Goal: Task Accomplishment & Management: Manage account settings

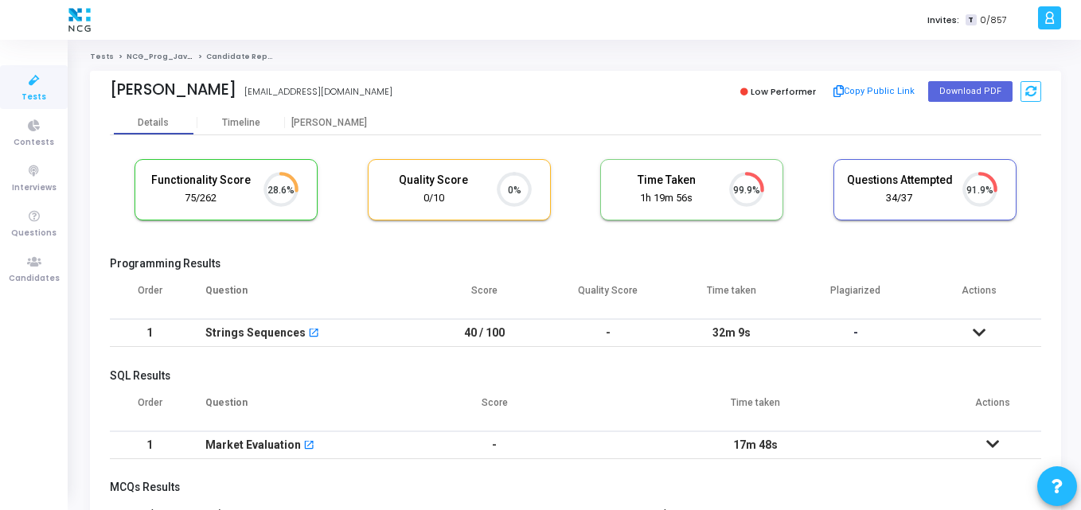
scroll to position [33, 41]
drag, startPoint x: 248, startPoint y: 93, endPoint x: 110, endPoint y: 88, distance: 137.8
click at [110, 88] on div "Shourya Agarwal Shourya Agarwal shourya0302@gmail.com" at bounding box center [339, 91] width 458 height 23
copy div "Shourya Agarwal Shourya Agarwal"
click at [462, 95] on div "Shourya Agarwal shourya0302@gmail.com" at bounding box center [339, 91] width 458 height 23
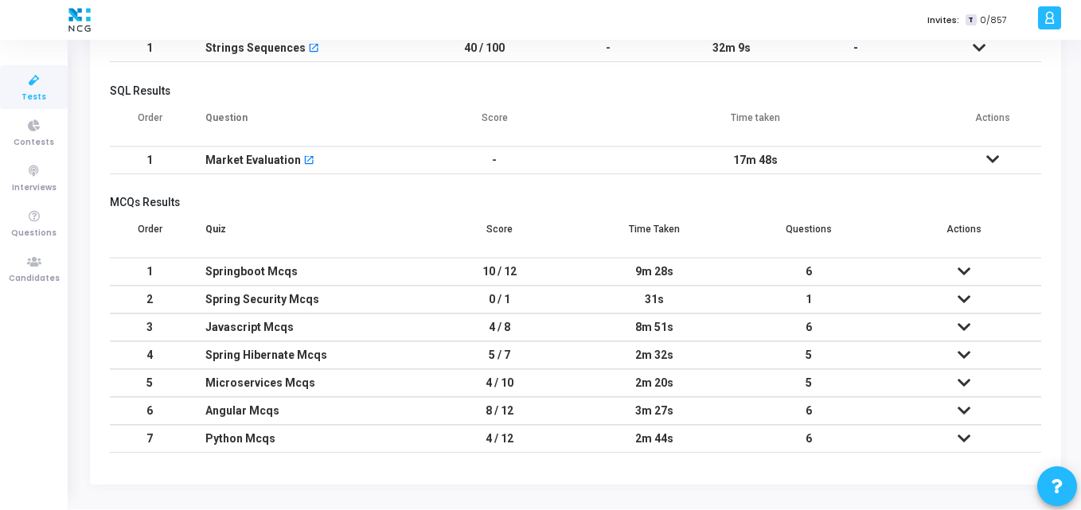
scroll to position [0, 0]
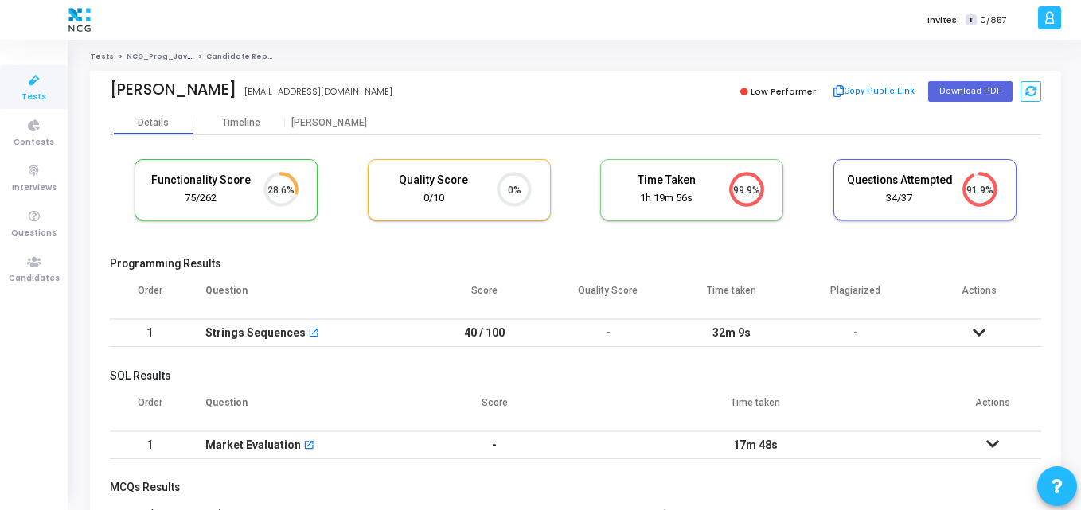
drag, startPoint x: 242, startPoint y: 92, endPoint x: 111, endPoint y: 94, distance: 130.5
click at [111, 94] on div "Shourya Agarwal" at bounding box center [173, 89] width 127 height 18
copy div "Shourya Agarwal"
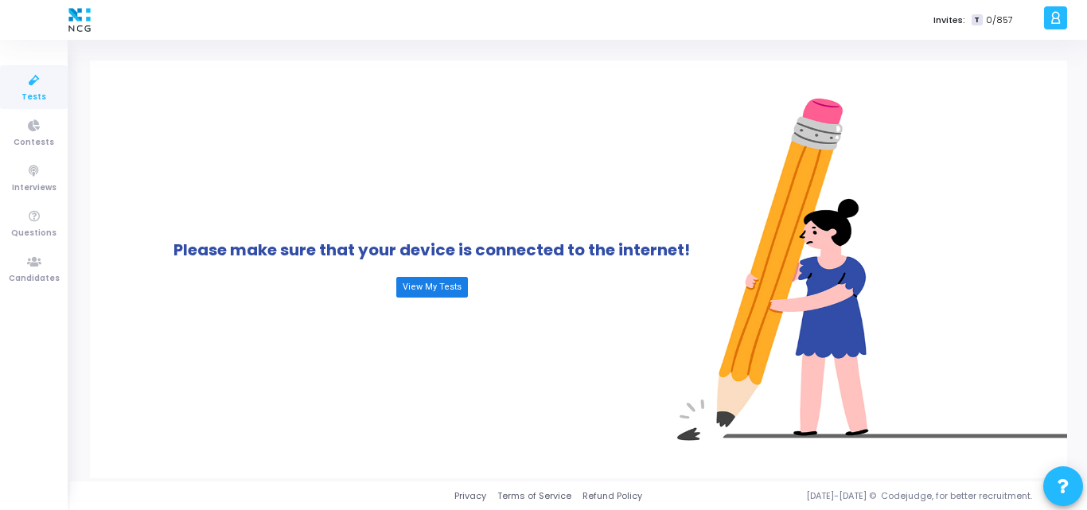
click at [419, 287] on link "View My Tests" at bounding box center [432, 287] width 72 height 21
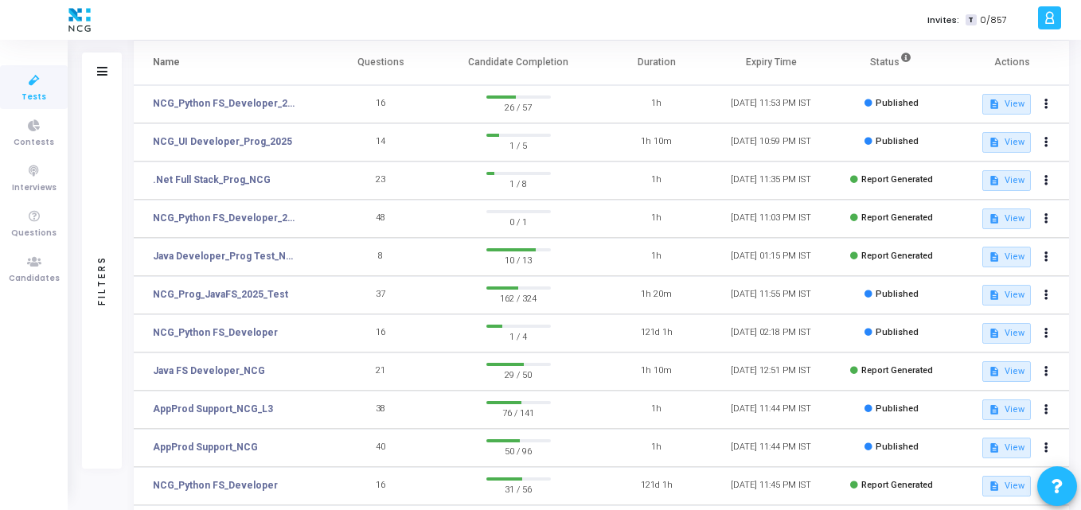
scroll to position [107, 0]
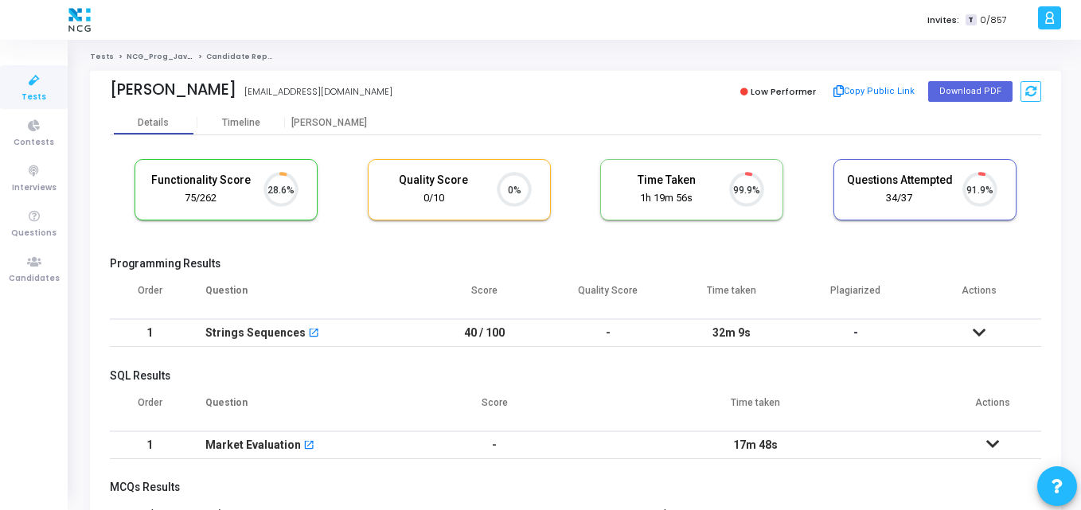
scroll to position [33, 41]
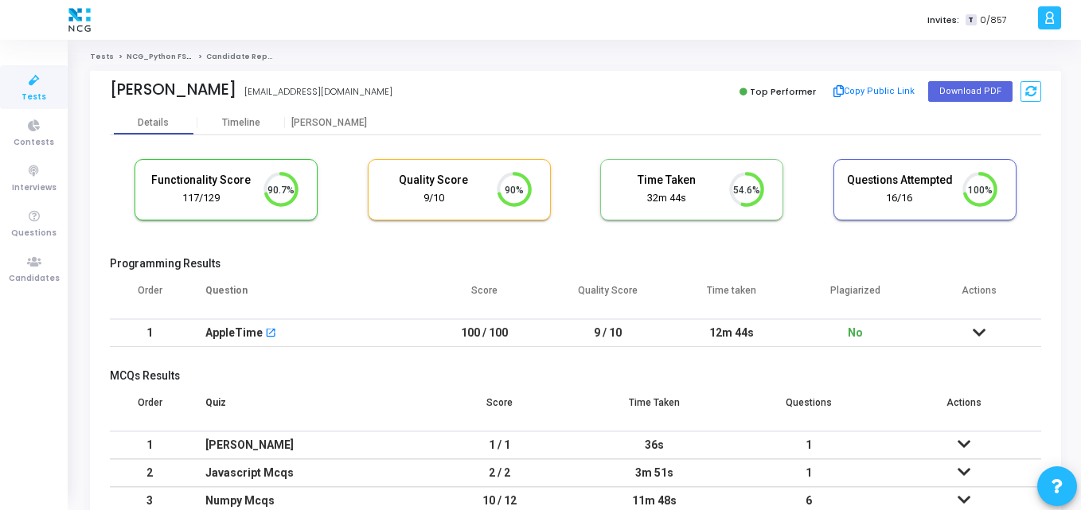
scroll to position [33, 41]
click at [979, 88] on button "Download PDF" at bounding box center [970, 91] width 84 height 21
drag, startPoint x: 108, startPoint y: 87, endPoint x: 194, endPoint y: 90, distance: 86.0
click at [194, 90] on div "Babu Malik BABU MALIK malikbabupydev096@gmail.com Top Performer Copy Public Lin…" at bounding box center [575, 91] width 971 height 40
copy div "Babu Malik"
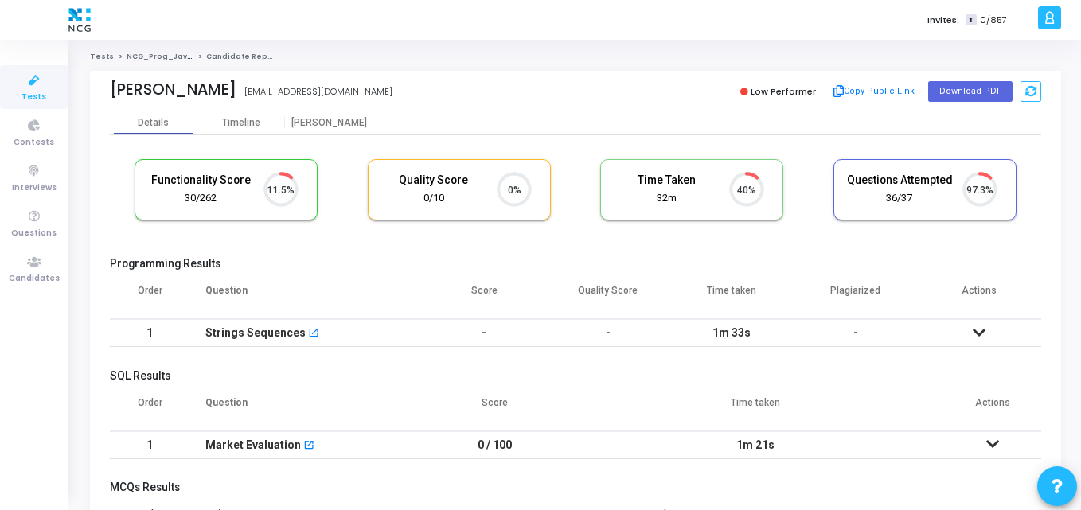
scroll to position [33, 41]
drag, startPoint x: 98, startPoint y: 84, endPoint x: 231, endPoint y: 92, distance: 133.1
click at [231, 92] on div "Deepak Sharma Deepak Sharma sdipak.ks@yahoo.com Low Performer Copy Public Link …" at bounding box center [575, 91] width 971 height 40
copy div "Deepak Sharma"
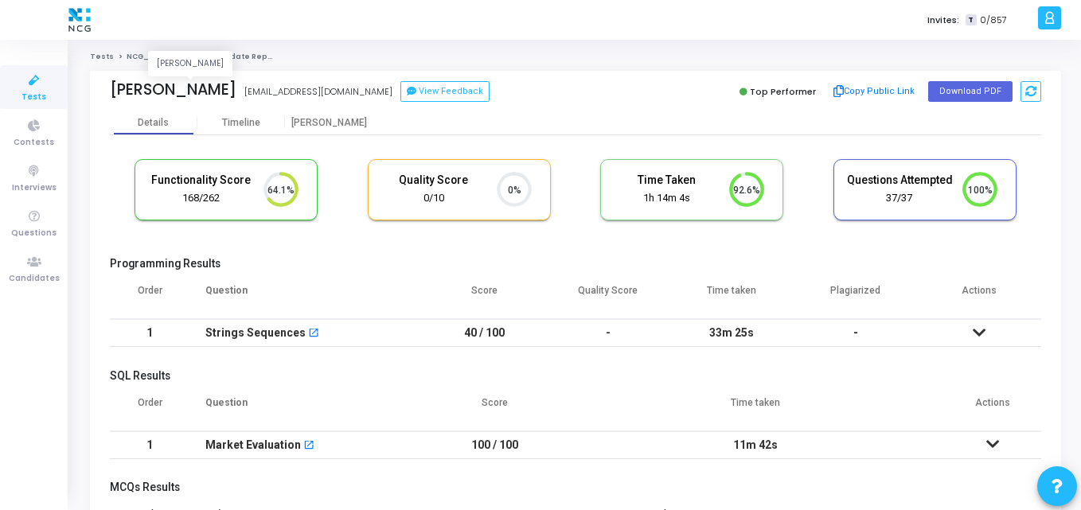
drag, startPoint x: 298, startPoint y: 88, endPoint x: 112, endPoint y: 95, distance: 185.6
click at [112, 95] on div "Radhika Dhopeshwarkar" at bounding box center [173, 89] width 127 height 18
copy div "Radhika Dhopeshwarkar"
click at [284, 50] on div "Tests NCG_Prog_JavaFS_2025_Test Candidate Report Radhika Dhopeshwarkar radhikad…" at bounding box center [575, 417] width 1011 height 754
click at [948, 89] on button "Download PDF" at bounding box center [970, 91] width 84 height 21
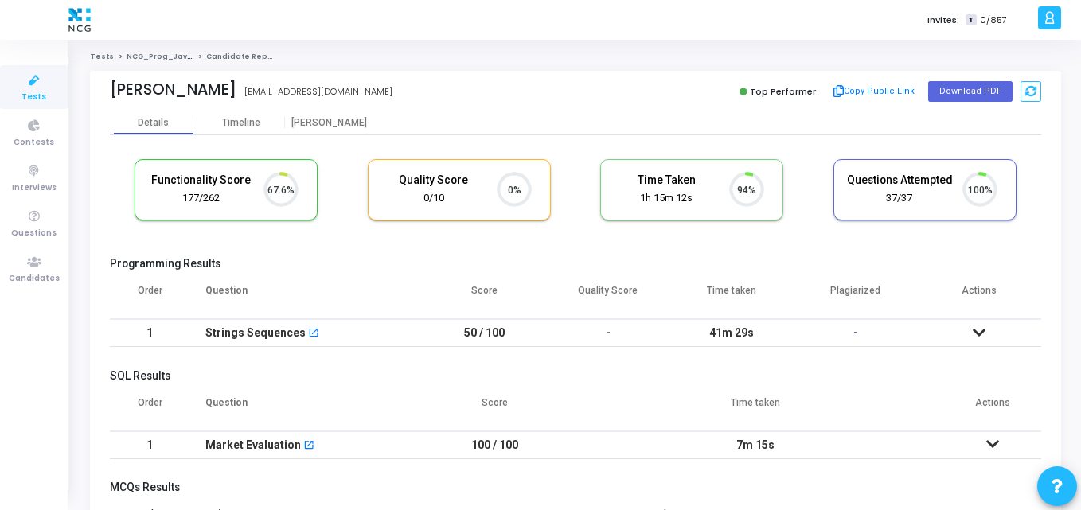
scroll to position [7, 7]
drag, startPoint x: 248, startPoint y: 92, endPoint x: 81, endPoint y: 105, distance: 167.6
click at [81, 105] on div "Tests NCG_Prog_JavaFS_2025_Test Candidate Report Saanketh [PERSON_NAME] [EMAIL_…" at bounding box center [575, 417] width 1011 height 731
copy div "Saanketh Dabbiru"
click at [403, 90] on div "Saanketh Dabbiru saankethdabbiru@gmail.com" at bounding box center [339, 91] width 458 height 23
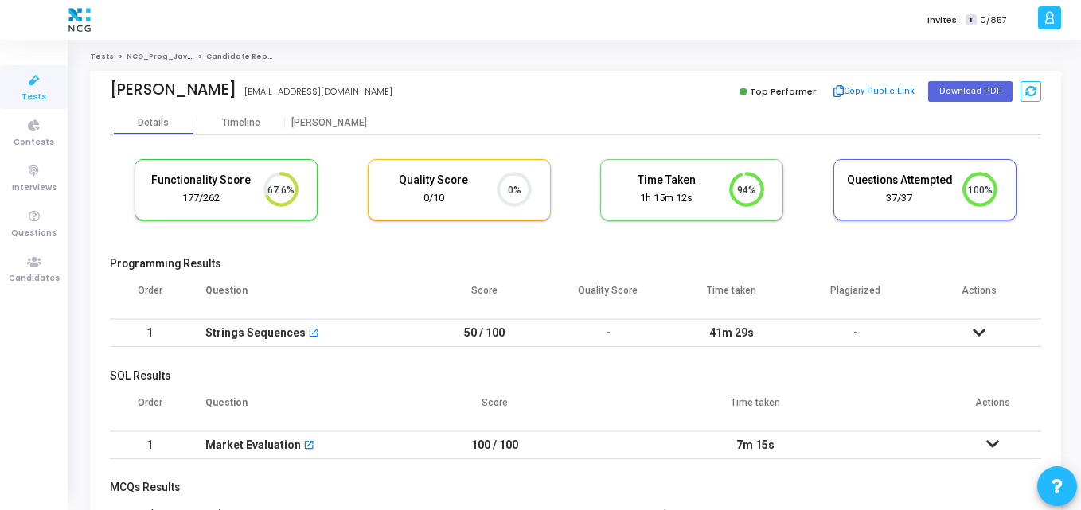
click at [403, 90] on div "Saanketh Dabbiru saankethdabbiru@gmail.com" at bounding box center [339, 91] width 458 height 23
drag, startPoint x: 251, startPoint y: 89, endPoint x: 112, endPoint y: 91, distance: 138.5
click at [112, 91] on div "Saanketh Dabbiru Saanketh Dabbiru saankethdabbiru@gmail.com" at bounding box center [339, 91] width 458 height 23
copy div "Saanketh Dabbiru"
click at [953, 95] on button "Download PDF" at bounding box center [970, 91] width 84 height 21
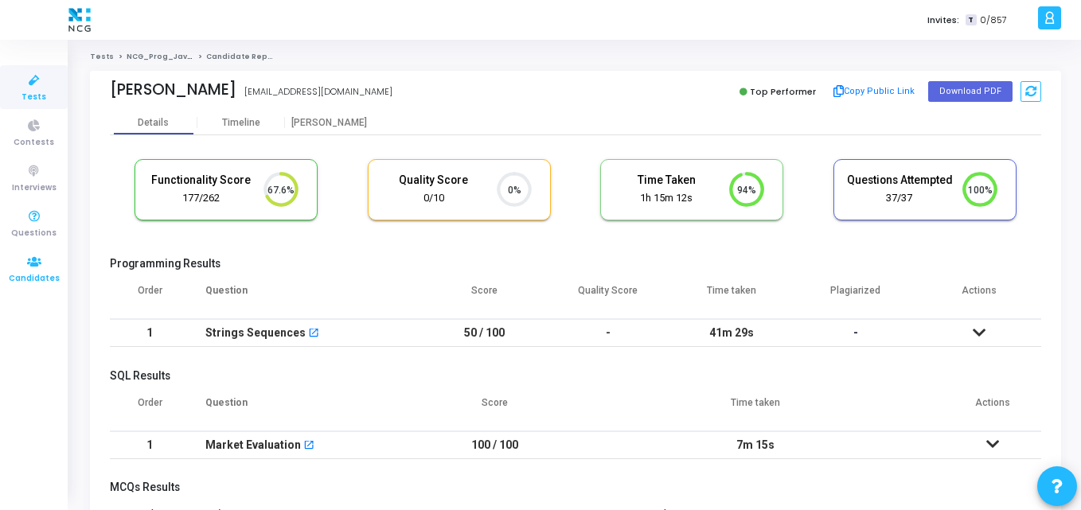
click at [37, 247] on link "Candidates" at bounding box center [34, 269] width 68 height 44
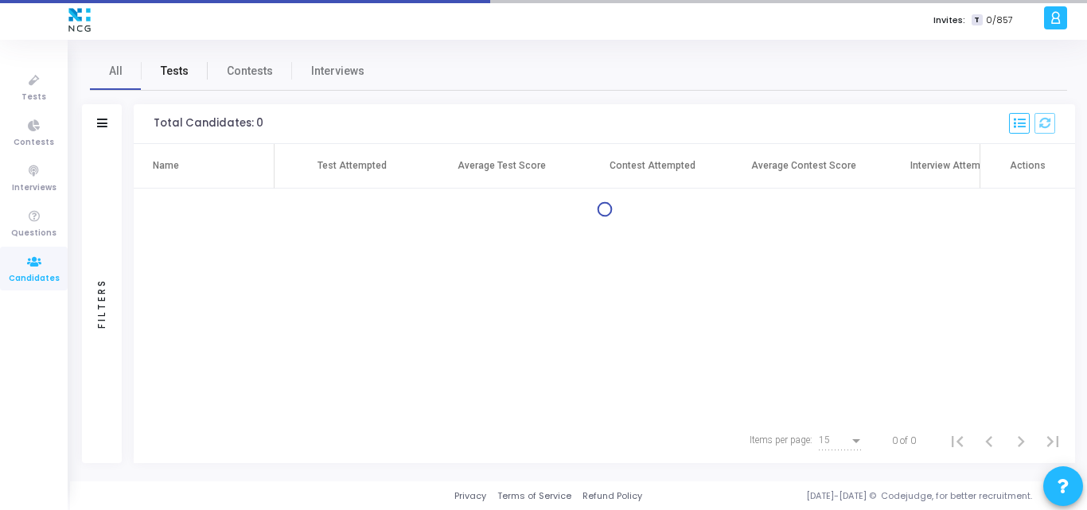
click at [174, 63] on span "Tests" at bounding box center [175, 71] width 28 height 17
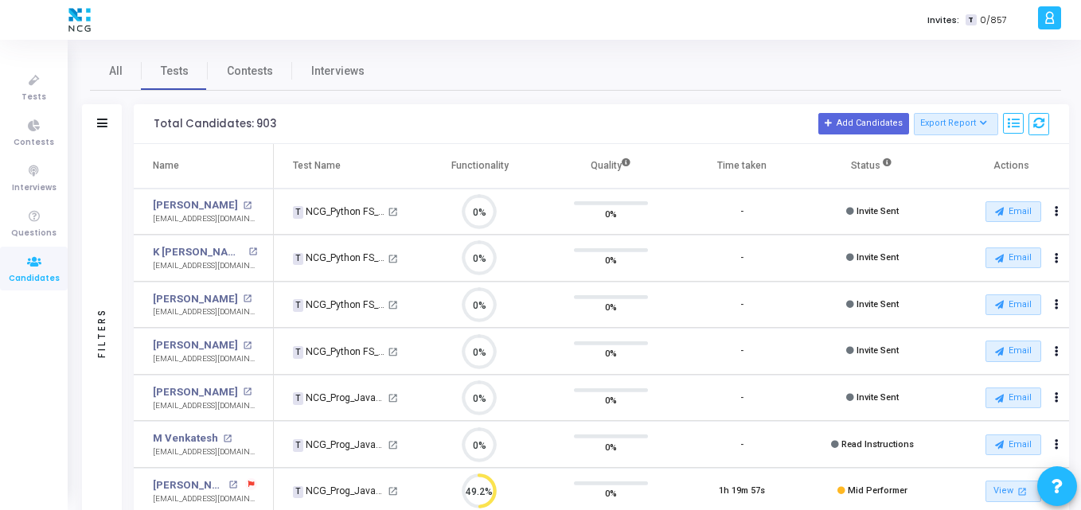
click at [108, 123] on div "Filters" at bounding box center [102, 124] width 40 height 40
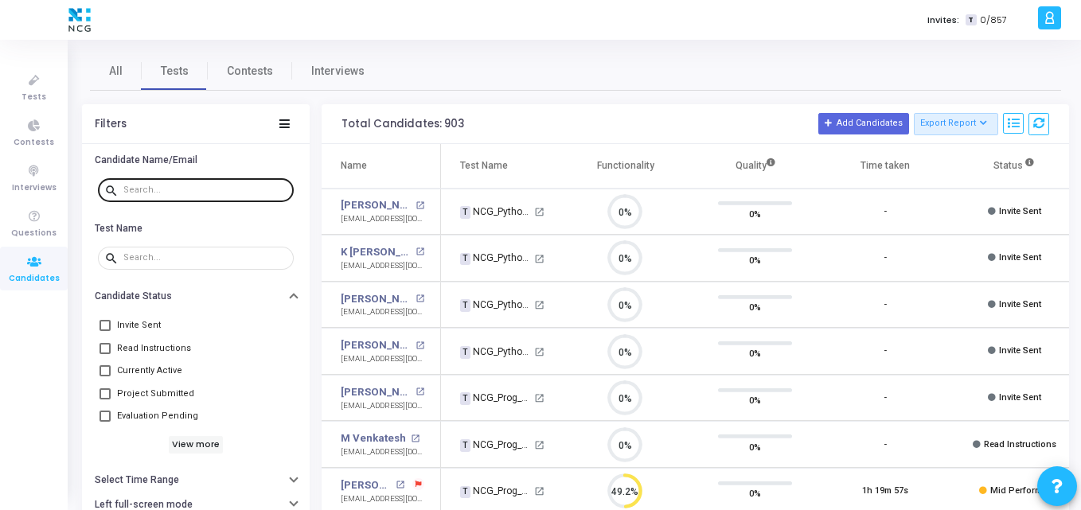
drag, startPoint x: 167, startPoint y: 198, endPoint x: 160, endPoint y: 189, distance: 11.3
click at [160, 189] on div at bounding box center [205, 189] width 164 height 25
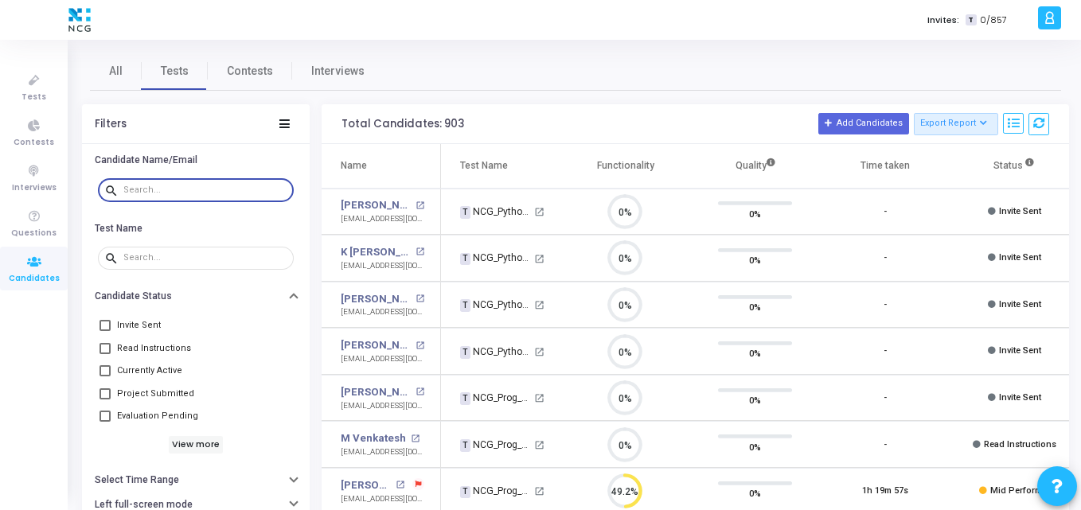
click at [160, 189] on input "text" at bounding box center [205, 190] width 164 height 10
paste input "kash.banrj@gmail.com"
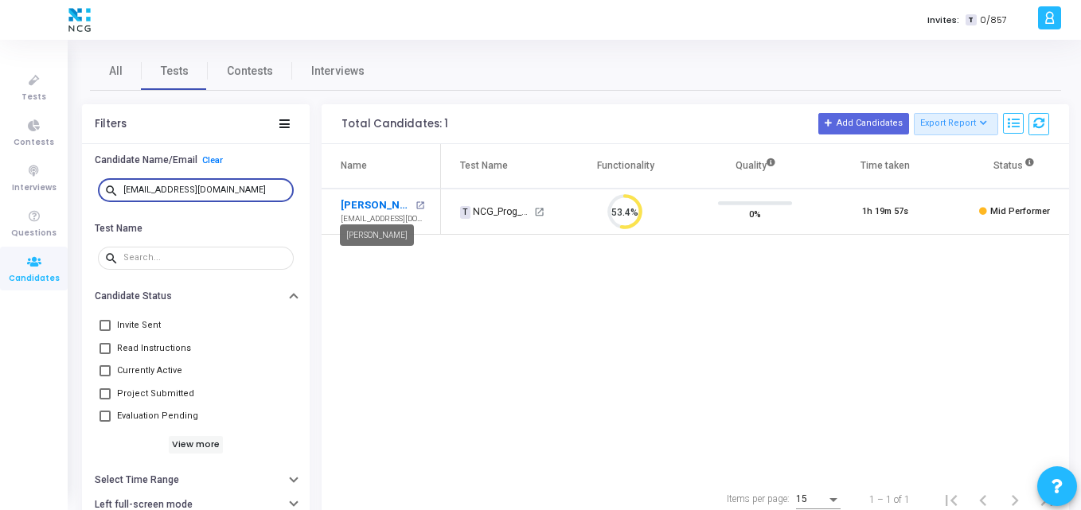
type input "kash.banrj@gmail.com"
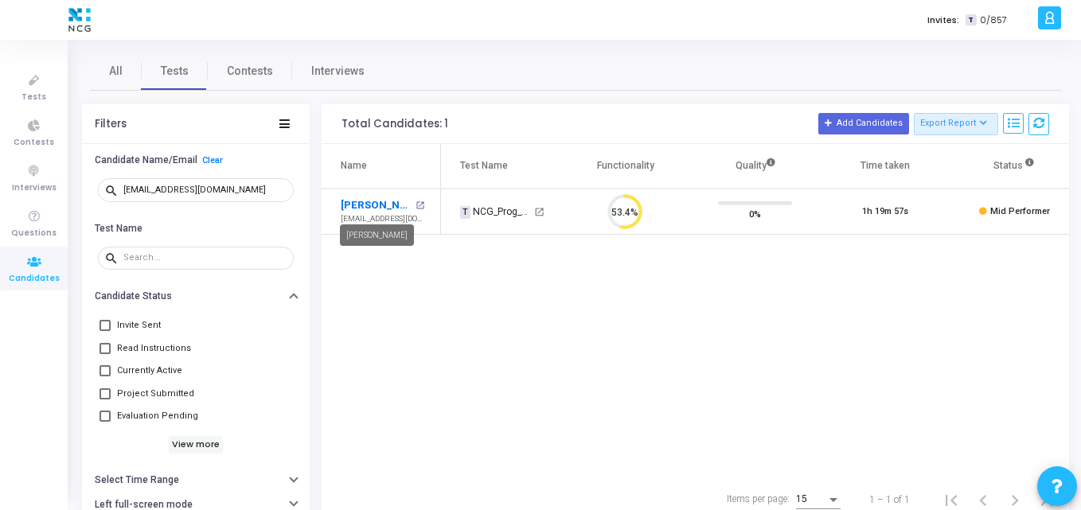
click at [364, 201] on link "Kaushik Banerjee" at bounding box center [376, 205] width 71 height 16
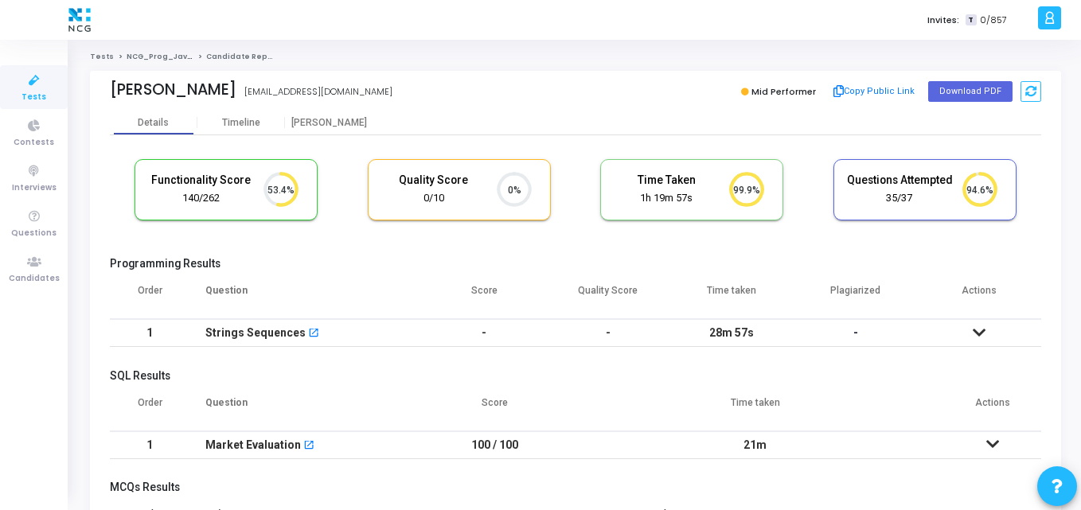
drag, startPoint x: 252, startPoint y: 92, endPoint x: 371, endPoint y: 95, distance: 118.6
click at [371, 95] on div "Kaushik Banerjee kash.banrj@gmail.com kash.banrj@gmail.com" at bounding box center [339, 91] width 458 height 23
copy div "kash.banrj@gmail.com"
click at [969, 96] on button "Download PDF" at bounding box center [970, 91] width 84 height 21
click at [417, 101] on div "Kaushik Banerjee kash.banrj@gmail.com" at bounding box center [339, 91] width 458 height 23
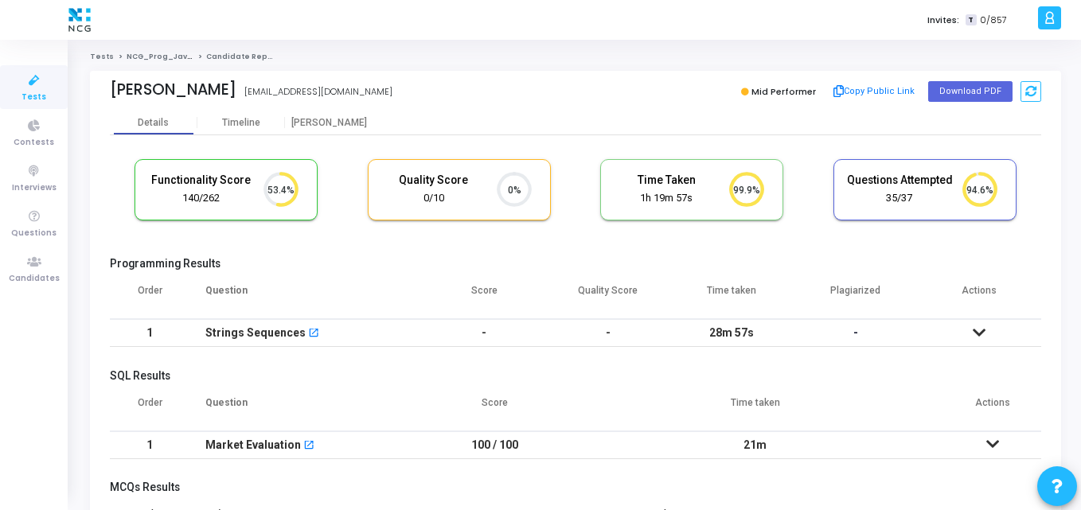
click at [10, 67] on link "Tests" at bounding box center [34, 87] width 68 height 44
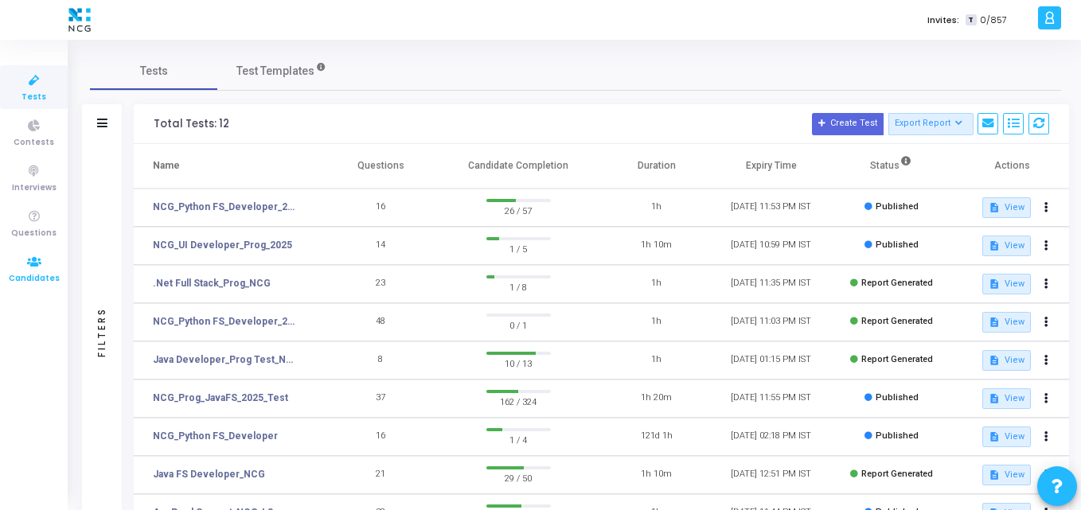
click at [32, 283] on span "Candidates" at bounding box center [34, 279] width 51 height 14
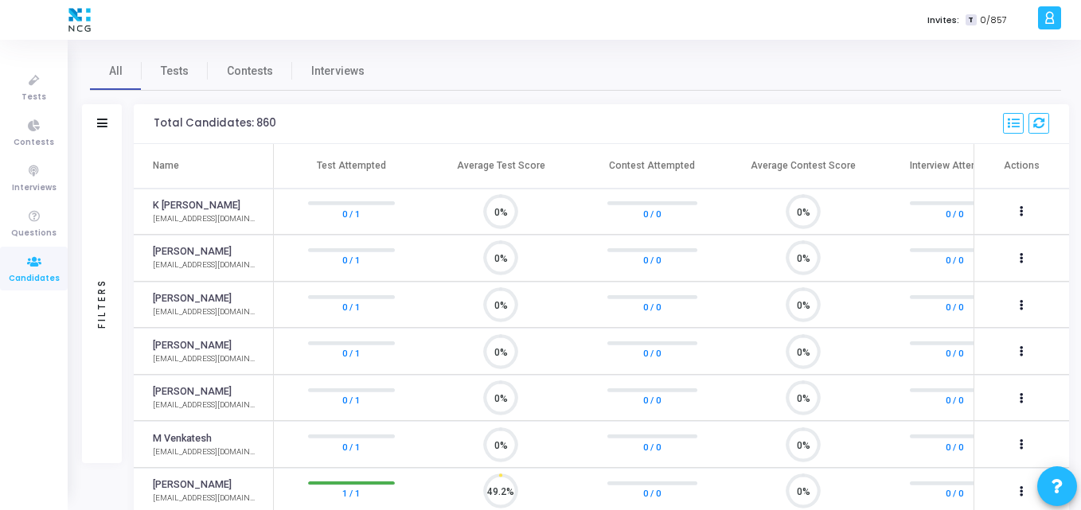
scroll to position [33, 41]
click at [172, 65] on span "Tests" at bounding box center [175, 71] width 28 height 17
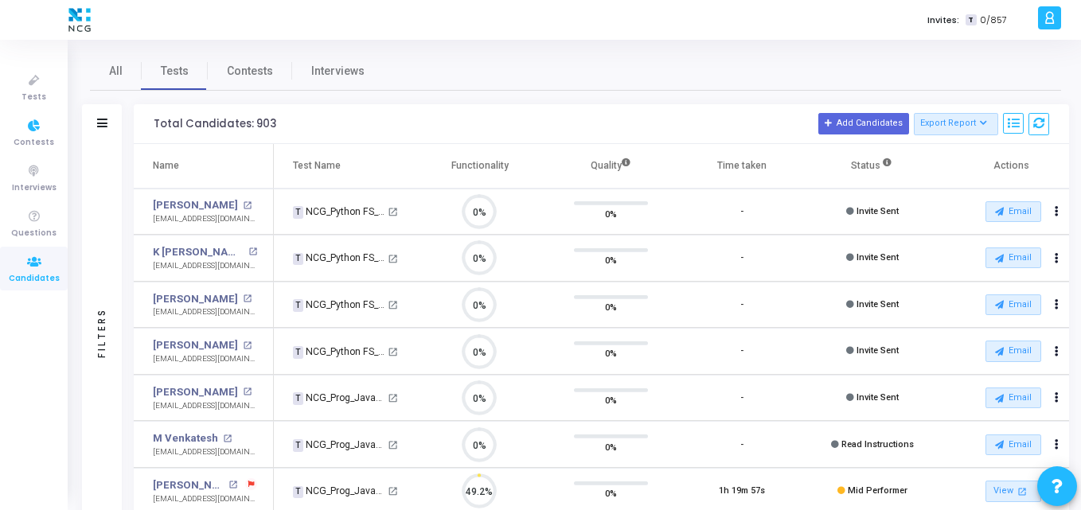
click at [100, 130] on div at bounding box center [102, 124] width 10 height 14
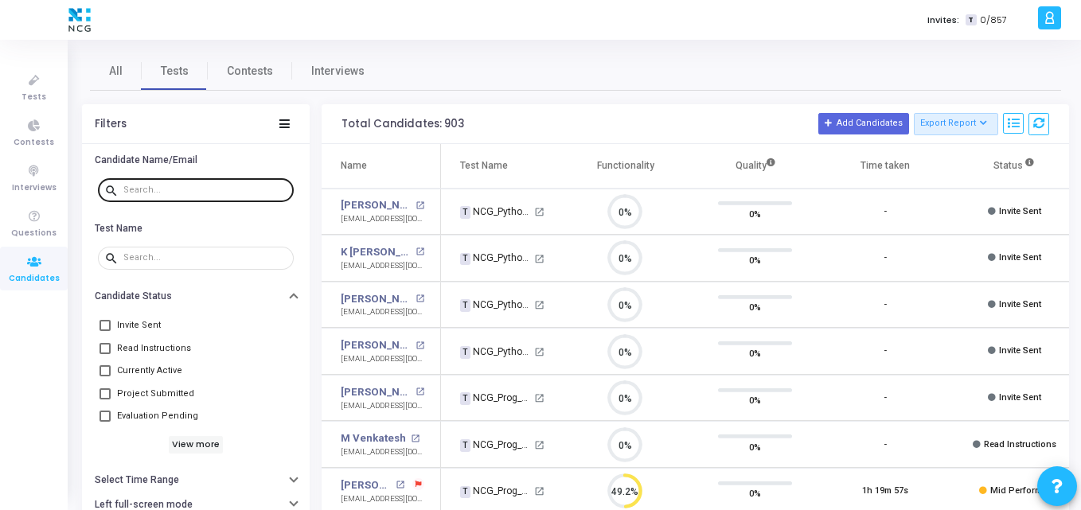
drag, startPoint x: 197, startPoint y: 182, endPoint x: 175, endPoint y: 194, distance: 25.3
click at [175, 194] on div at bounding box center [205, 189] width 164 height 25
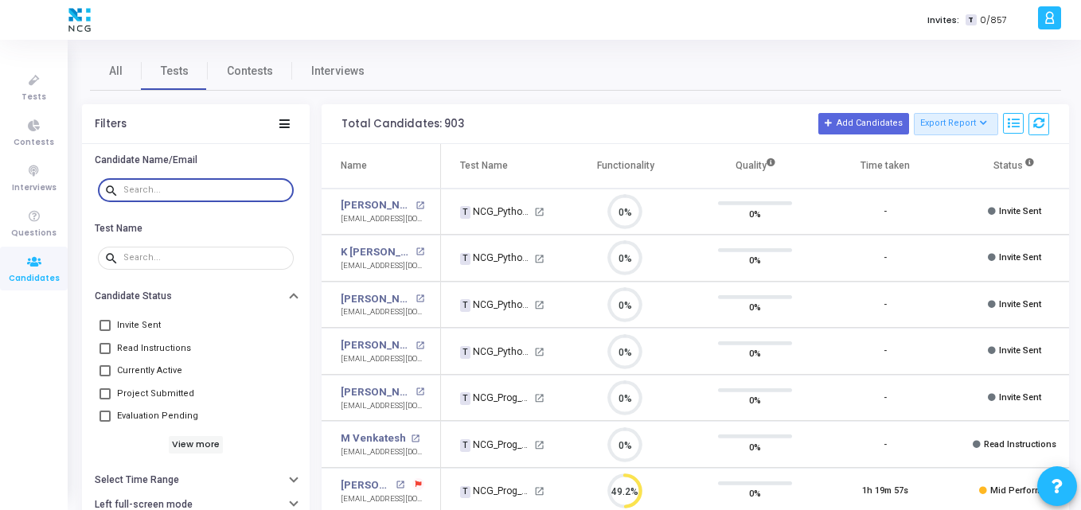
click at [175, 194] on input "text" at bounding box center [205, 190] width 164 height 10
paste input "ruturajpatil503@gmail.com"
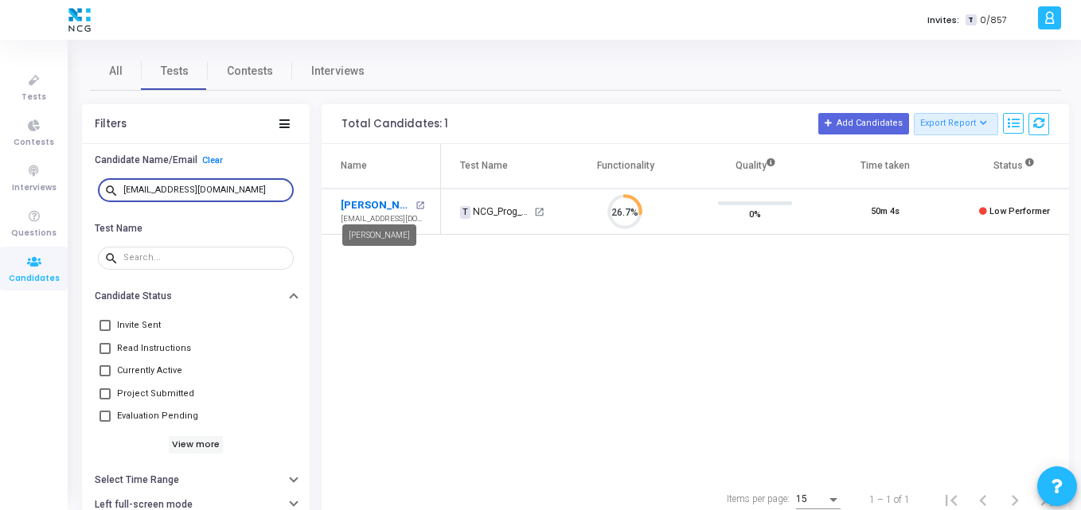
type input "ruturajpatil503@gmail.com"
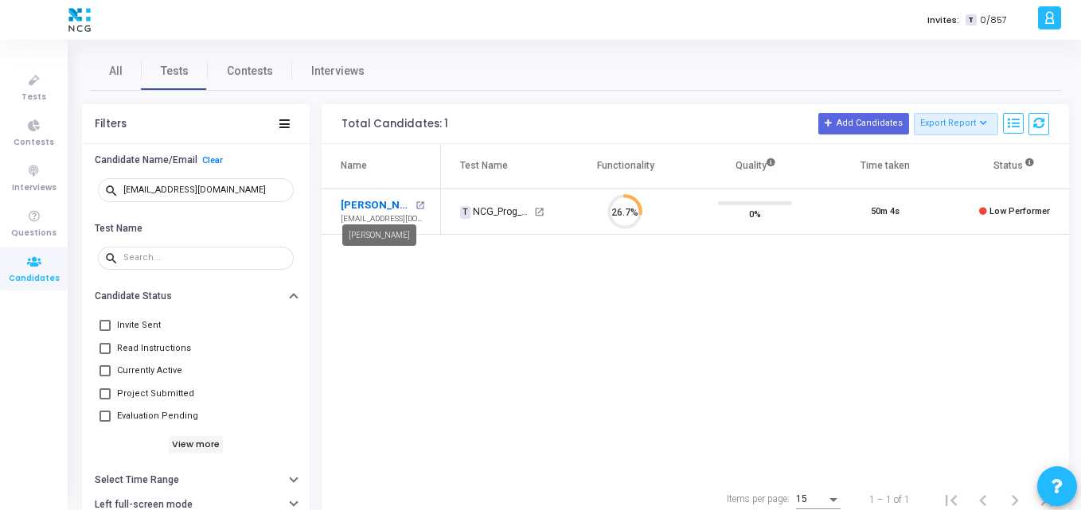
click at [349, 204] on link "Ruturaj Patil" at bounding box center [376, 205] width 71 height 16
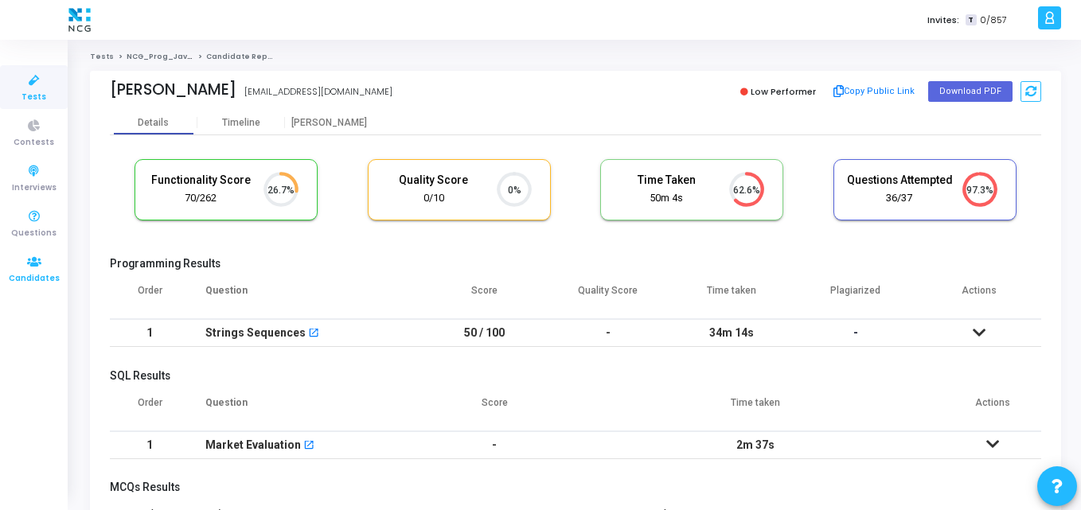
click at [41, 255] on icon at bounding box center [34, 262] width 33 height 20
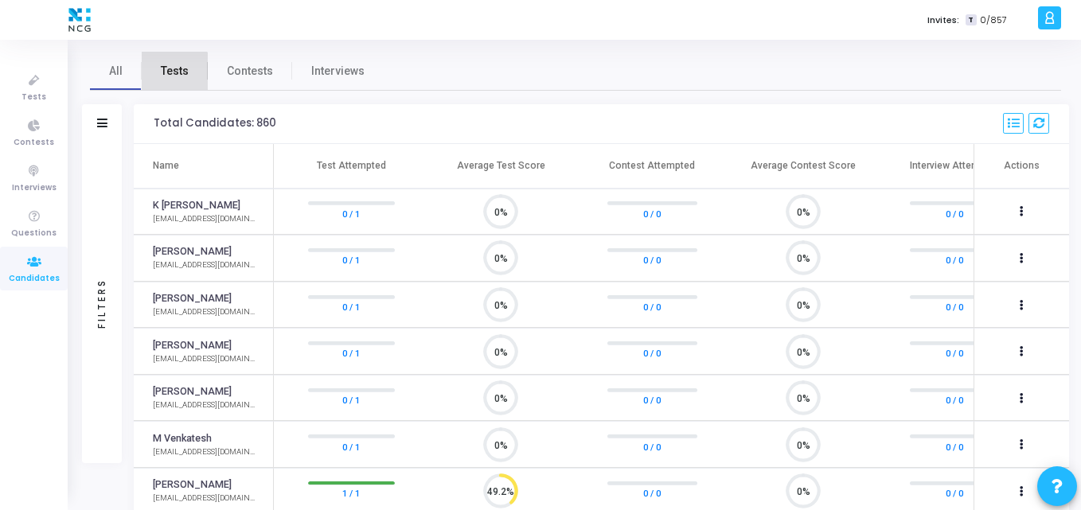
click at [165, 79] on span "Tests" at bounding box center [175, 71] width 28 height 17
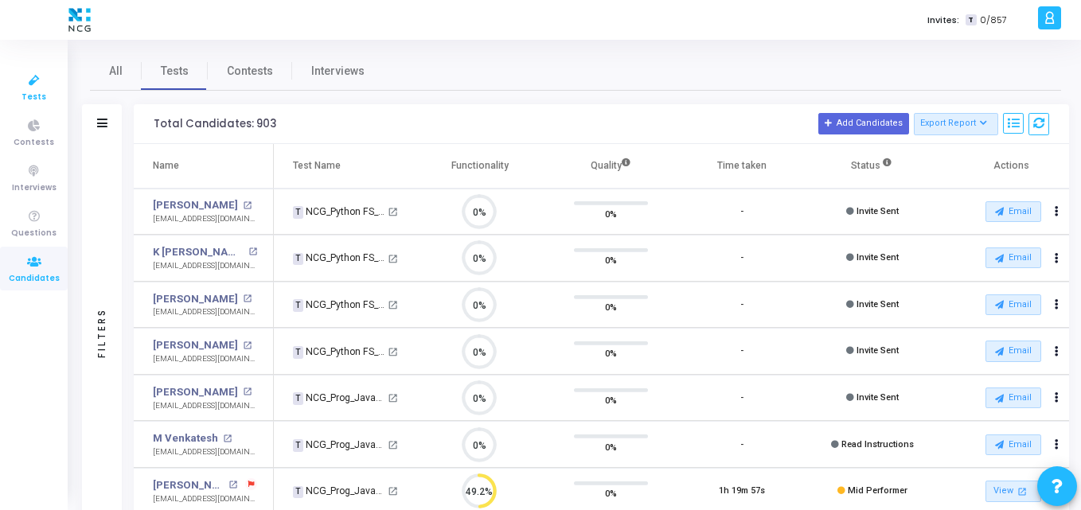
click at [30, 91] on span "Tests" at bounding box center [33, 98] width 25 height 14
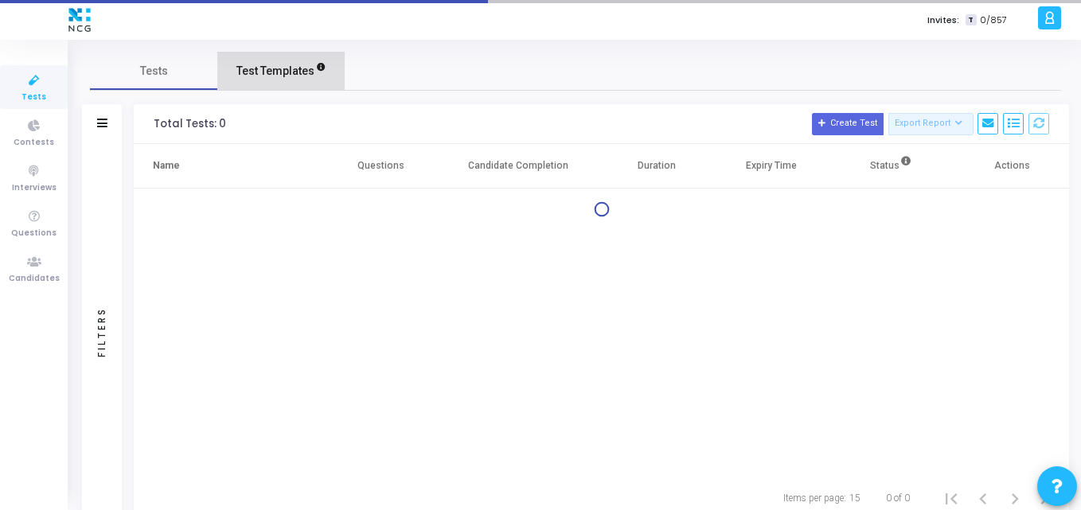
click at [283, 76] on span "Test Templates" at bounding box center [275, 71] width 78 height 17
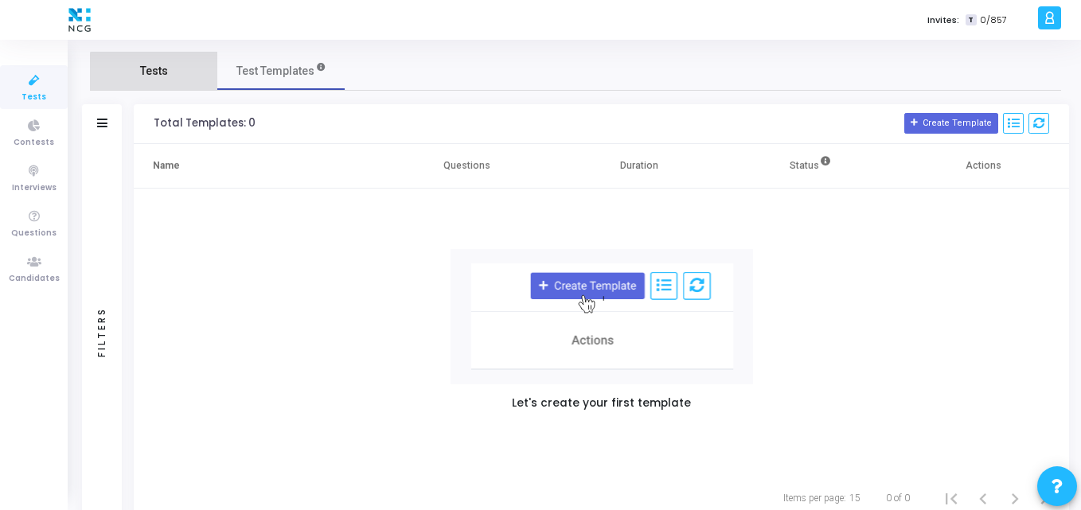
click at [159, 79] on span "Tests" at bounding box center [154, 71] width 28 height 17
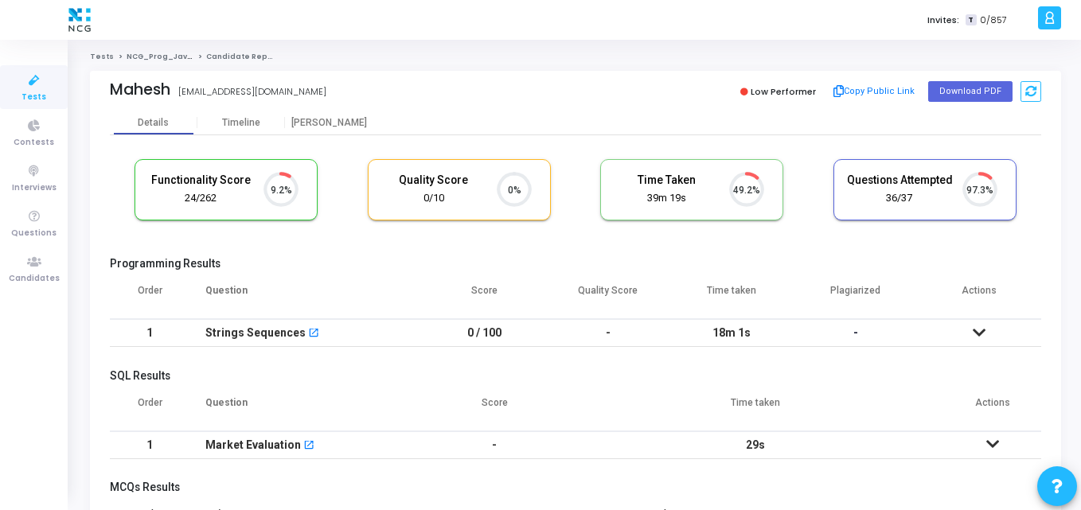
scroll to position [7, 7]
click at [170, 89] on div "Mahesh" at bounding box center [140, 89] width 60 height 18
click at [150, 89] on div "Mahesh" at bounding box center [140, 89] width 60 height 18
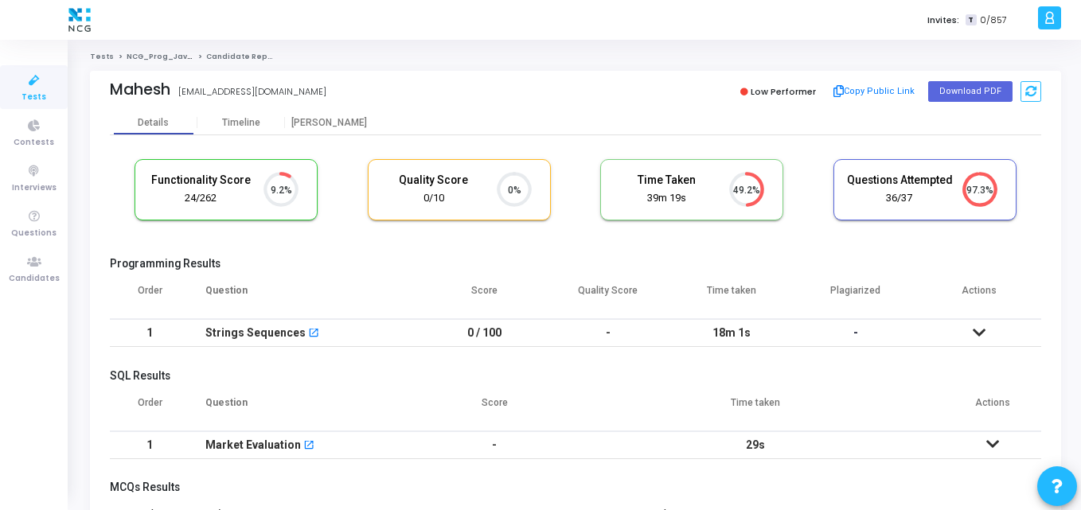
copy div "Mahesh"
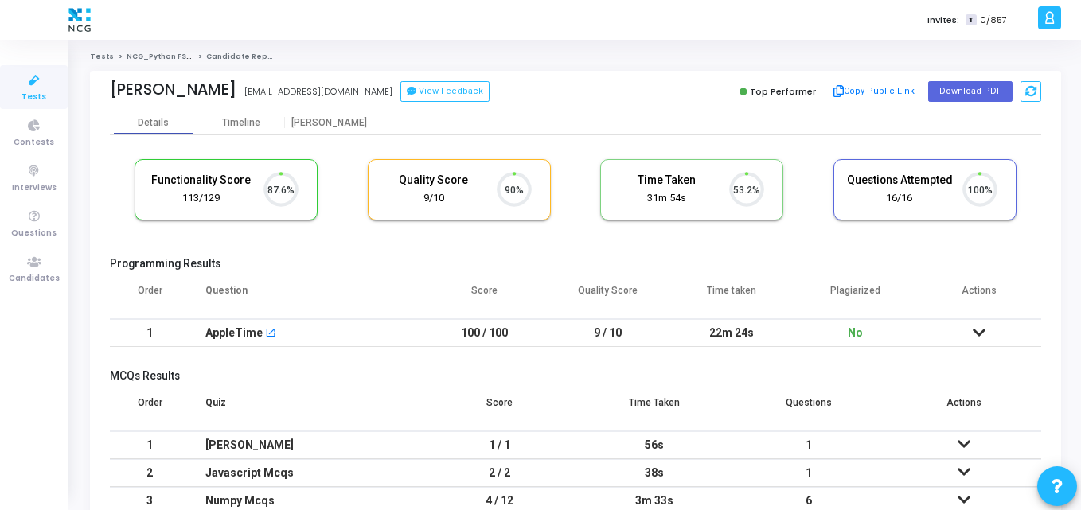
scroll to position [33, 41]
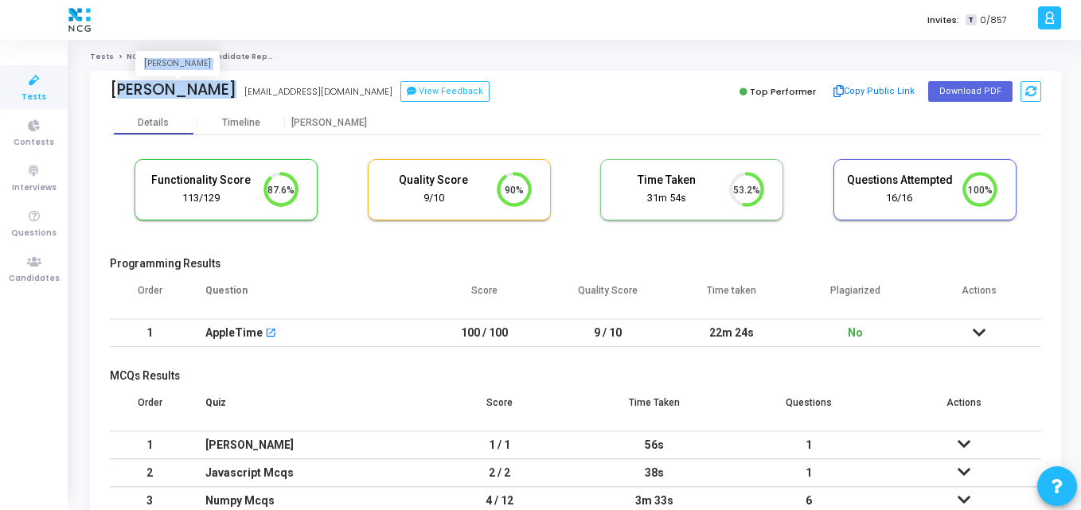
drag, startPoint x: 251, startPoint y: 88, endPoint x: 111, endPoint y: 95, distance: 140.2
click at [111, 95] on div "Khushi Srivastava Khushi Srivastava khushi.sri.alld@gmail.com View Feedback" at bounding box center [339, 91] width 458 height 23
copy div "Khushi Srivastava Khushi Srivastava"
click at [595, 82] on div "Top Performer Copy Public Link Download PDF" at bounding box center [812, 92] width 458 height 24
click at [960, 82] on button "Download PDF" at bounding box center [970, 91] width 84 height 21
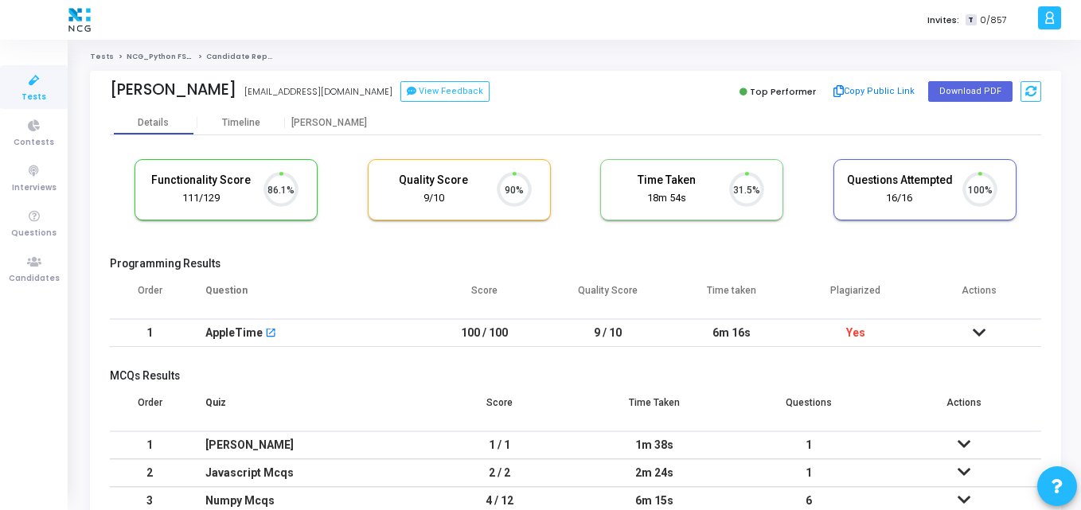
scroll to position [33, 41]
drag, startPoint x: 180, startPoint y: 90, endPoint x: 109, endPoint y: 96, distance: 71.1
click at [109, 96] on div "[PERSON_NAME] [EMAIL_ADDRESS][DOMAIN_NAME] View Feedback Top Performer Copy Pub…" at bounding box center [575, 91] width 971 height 40
copy div "[PERSON_NAME]"
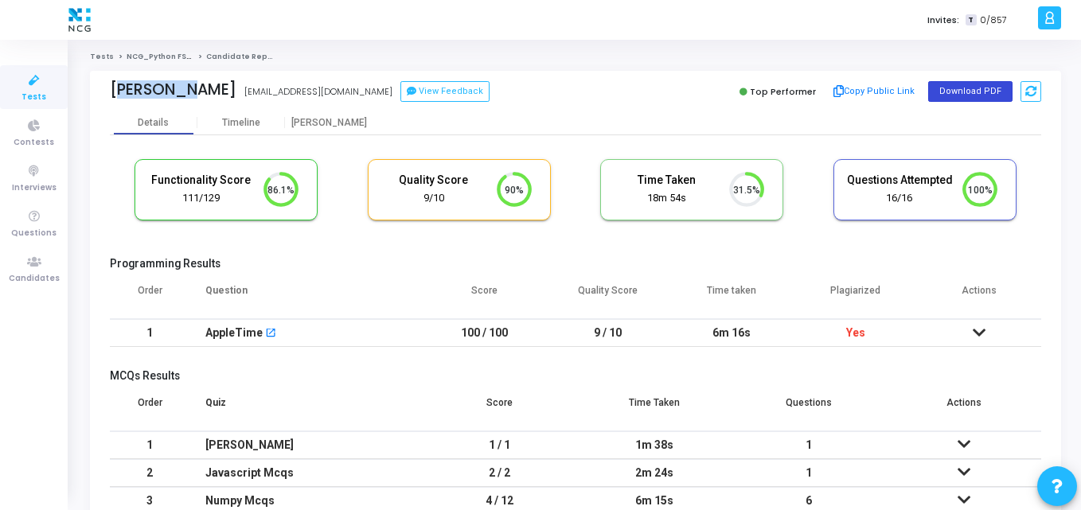
click at [967, 89] on button "Download PDF" at bounding box center [970, 91] width 84 height 21
click at [654, 69] on div "Tests NCG_Python FS_Developer_2025 Candidate Report [PERSON_NAME] [EMAIL_ADDRES…" at bounding box center [575, 320] width 971 height 536
